Goal: Information Seeking & Learning: Understand process/instructions

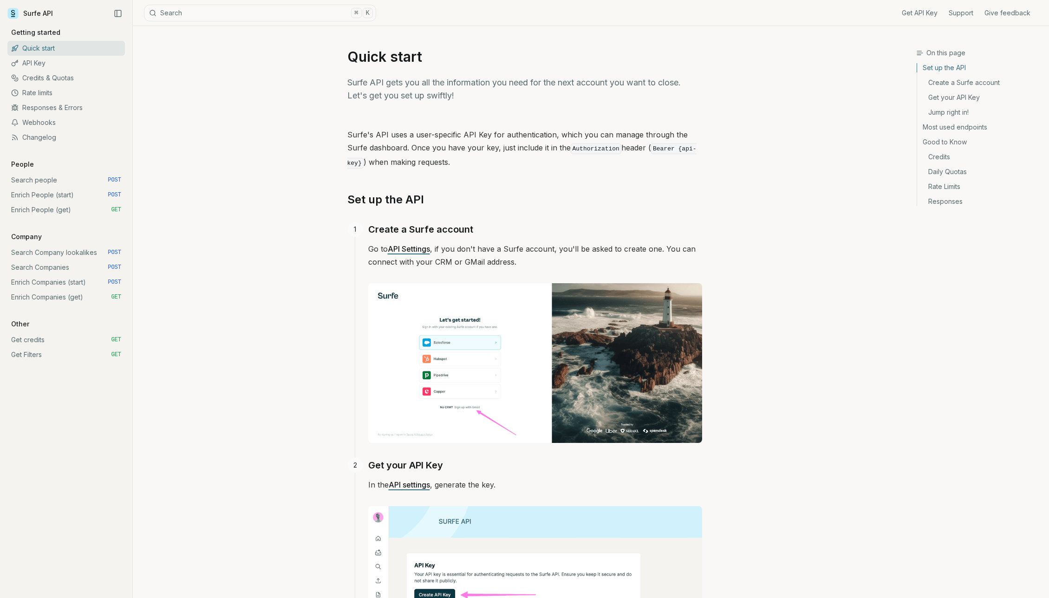
click at [53, 267] on link "Search Companies POST" at bounding box center [65, 267] width 117 height 15
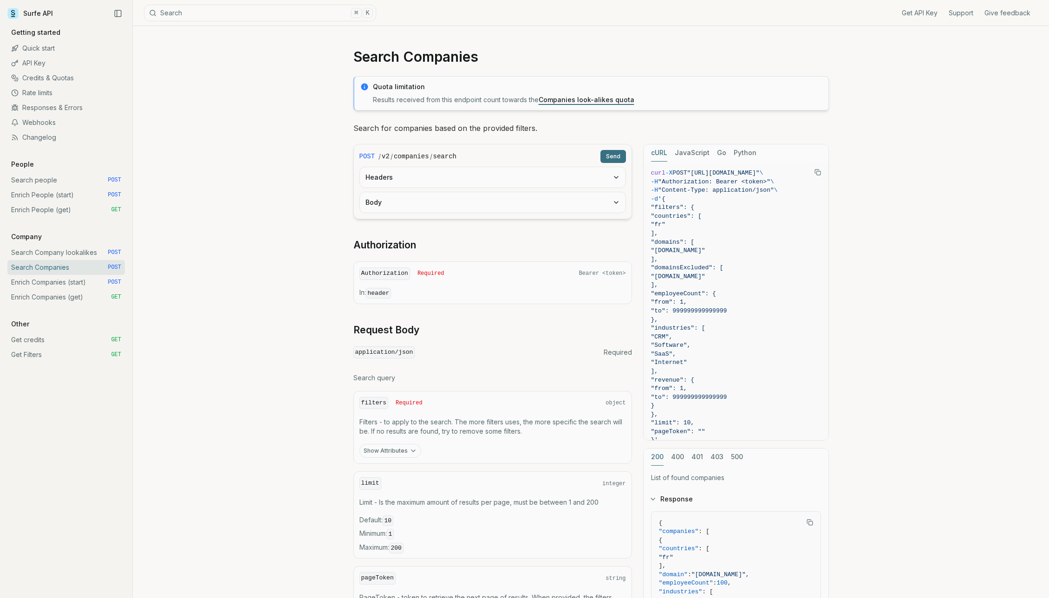
click at [68, 251] on link "Search Company lookalikes POST" at bounding box center [65, 252] width 117 height 15
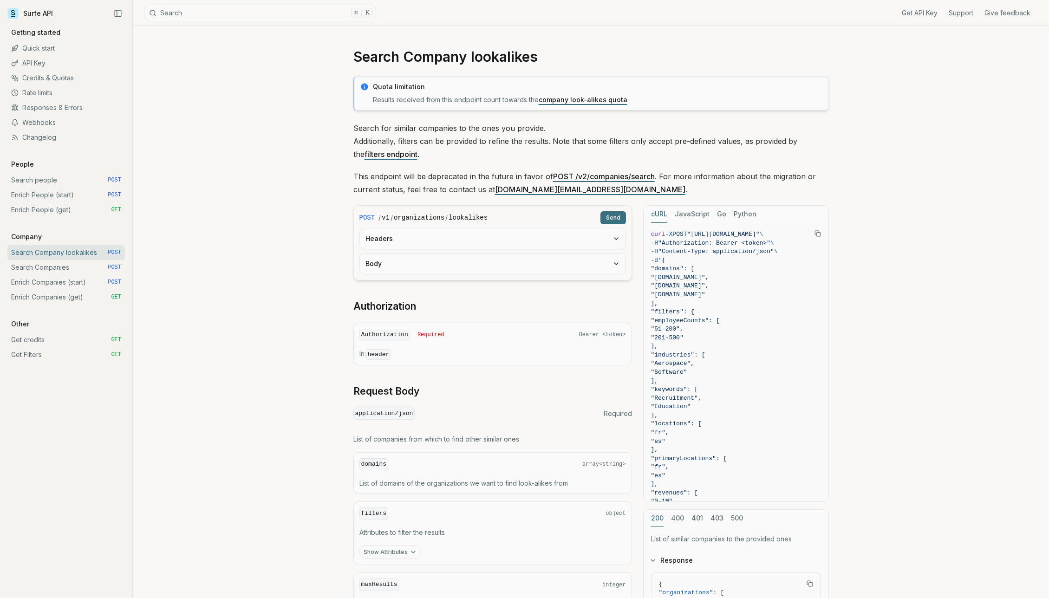
click at [81, 268] on link "Search Companies POST" at bounding box center [65, 267] width 117 height 15
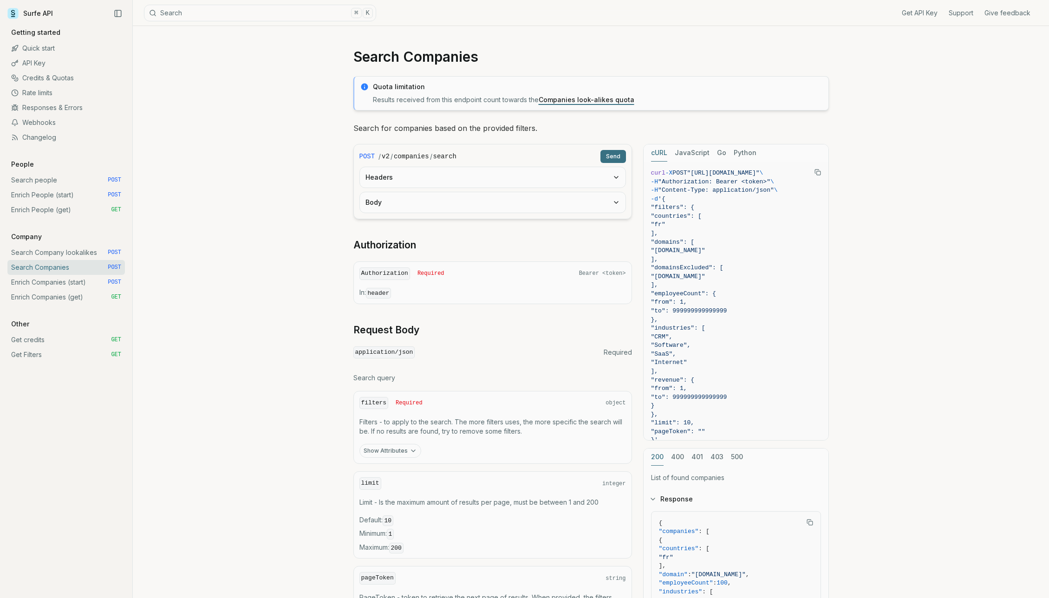
click at [406, 446] on button "Show Attributes" at bounding box center [390, 451] width 62 height 14
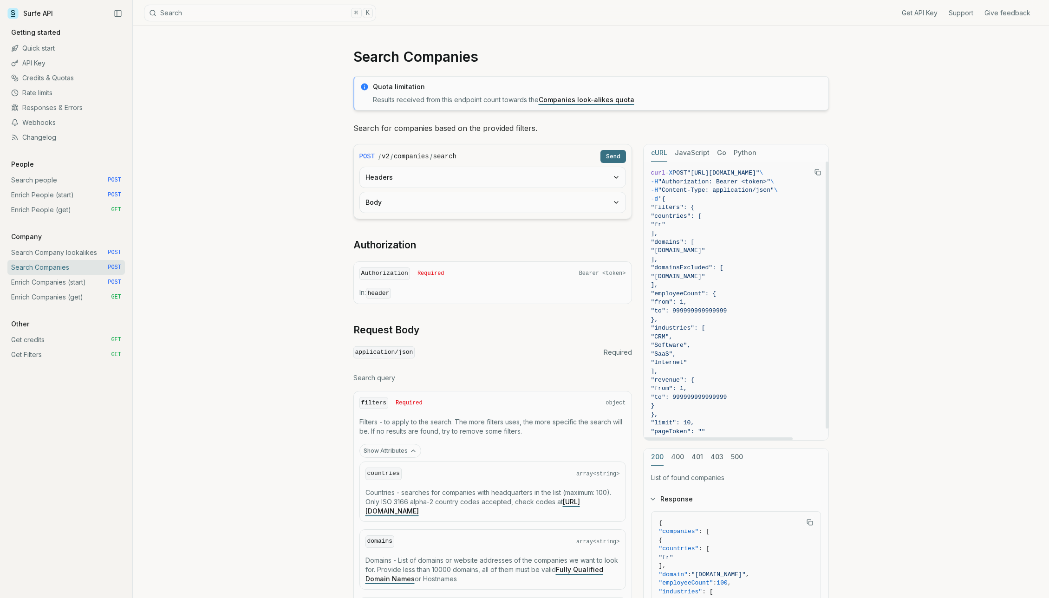
click at [819, 175] on icon "Copy Text" at bounding box center [817, 172] width 6 height 6
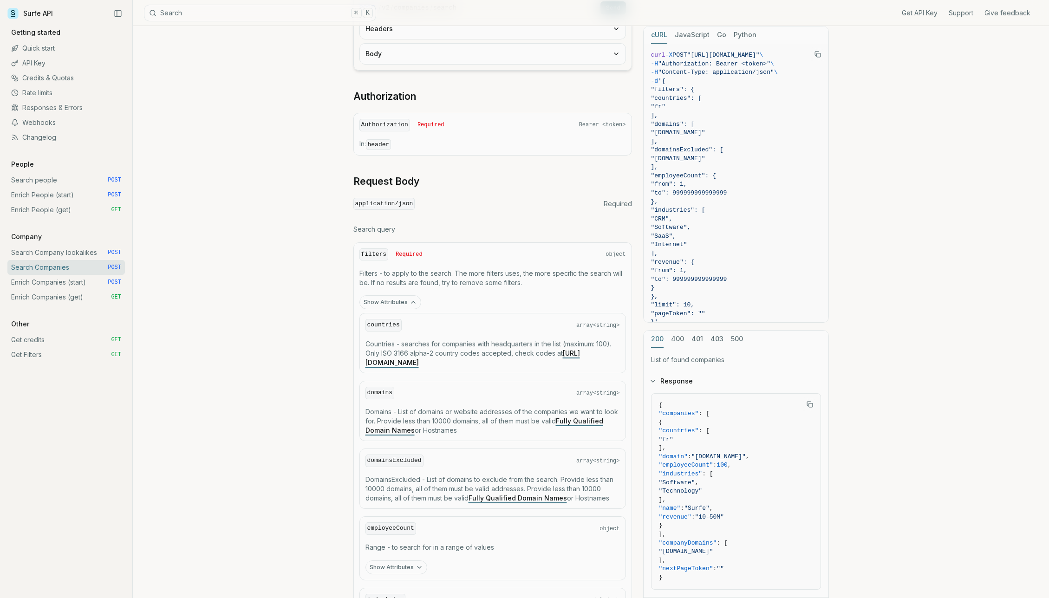
scroll to position [149, 0]
click at [88, 282] on link "Enrich Companies (start) POST" at bounding box center [65, 282] width 117 height 15
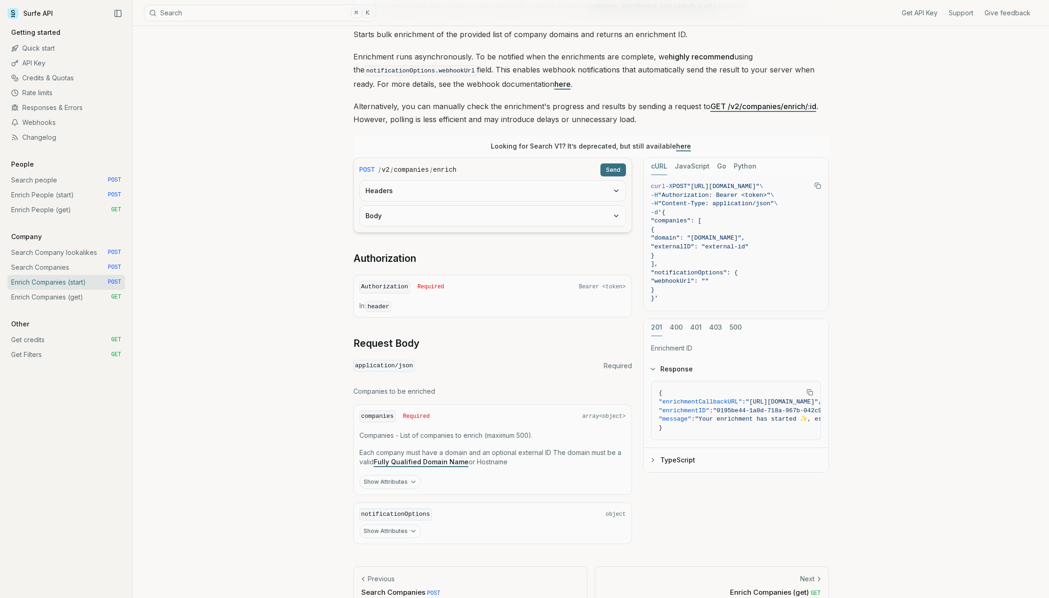
scroll to position [111, 0]
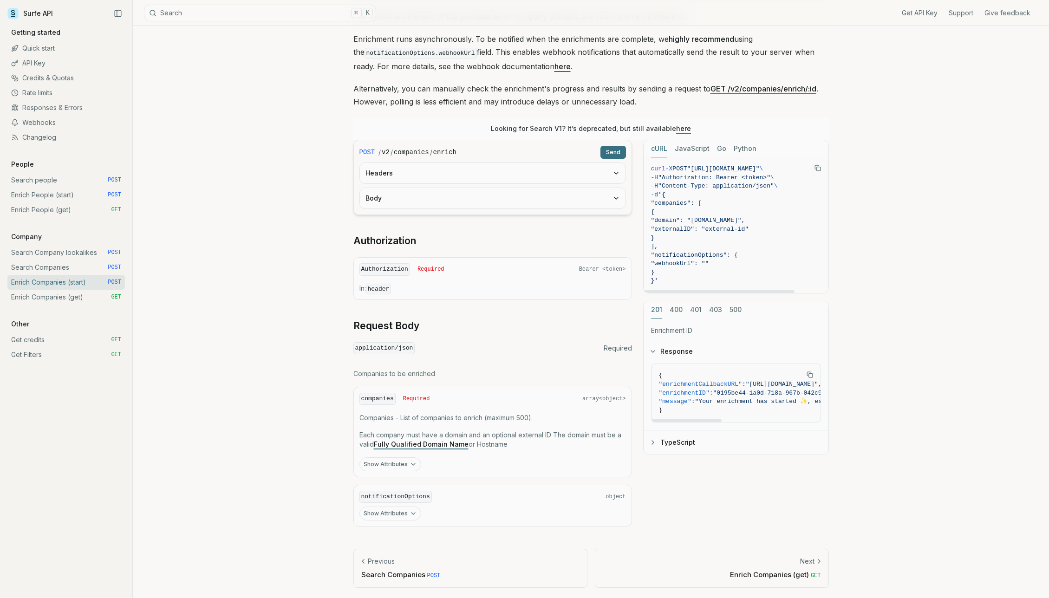
click at [674, 443] on button "TypeScript" at bounding box center [735, 442] width 185 height 24
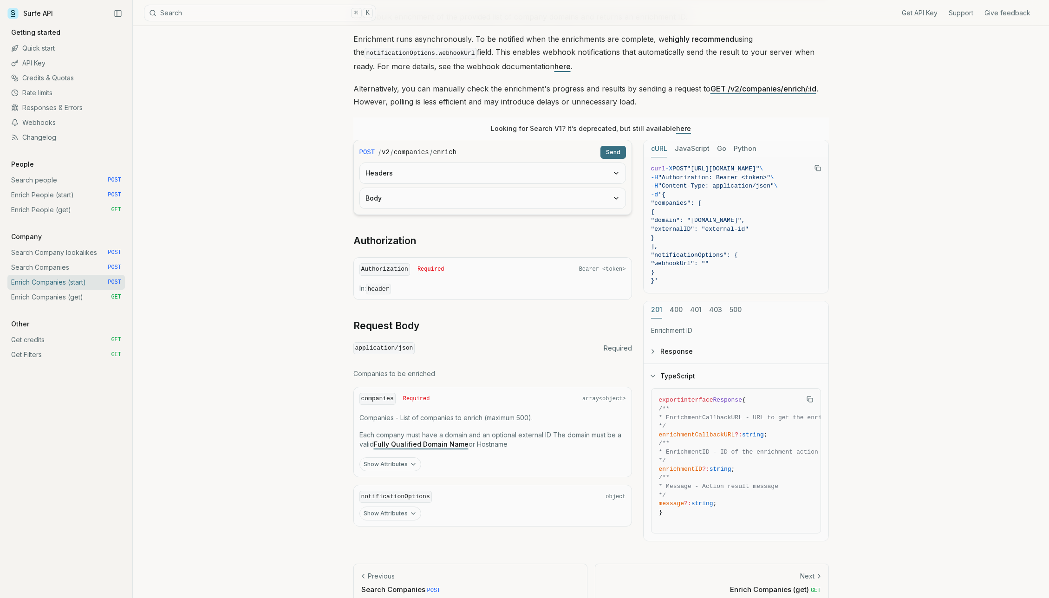
click at [668, 352] on button "Response" at bounding box center [735, 351] width 185 height 24
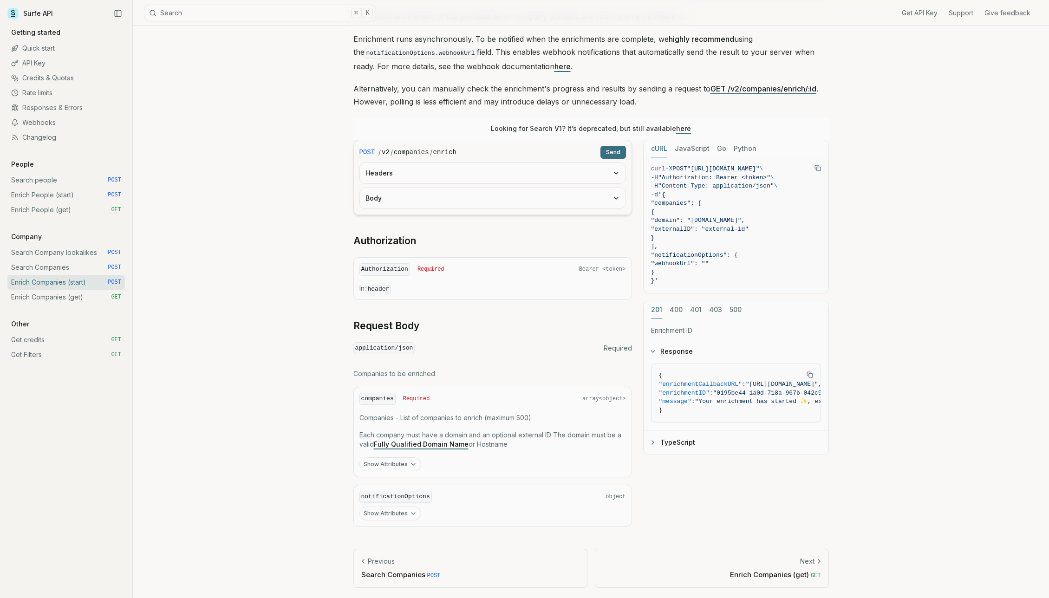
scroll to position [0, 0]
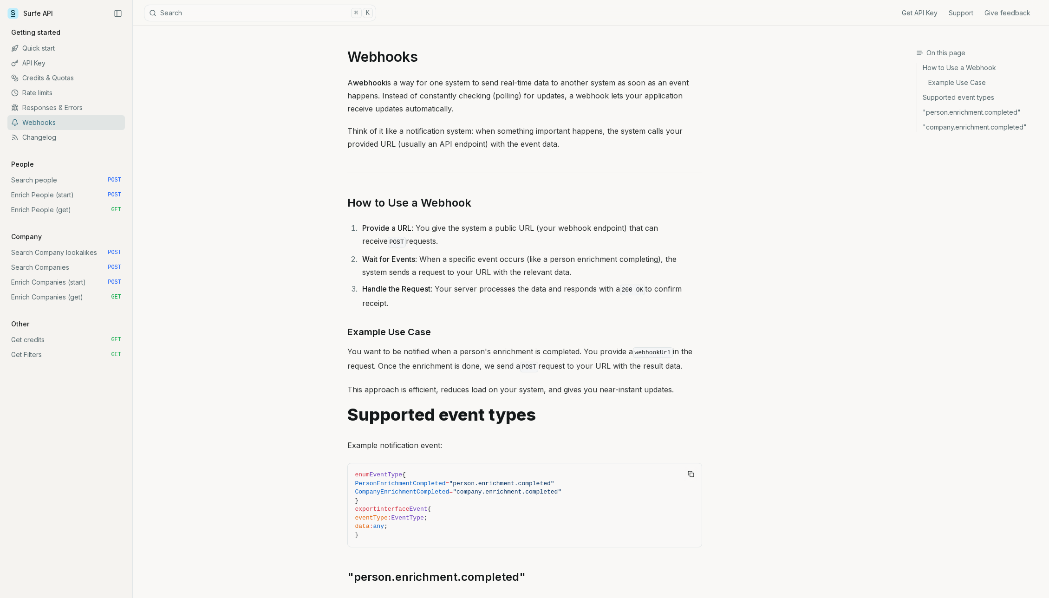
scroll to position [1482, 0]
